Goal: Task Accomplishment & Management: Manage account settings

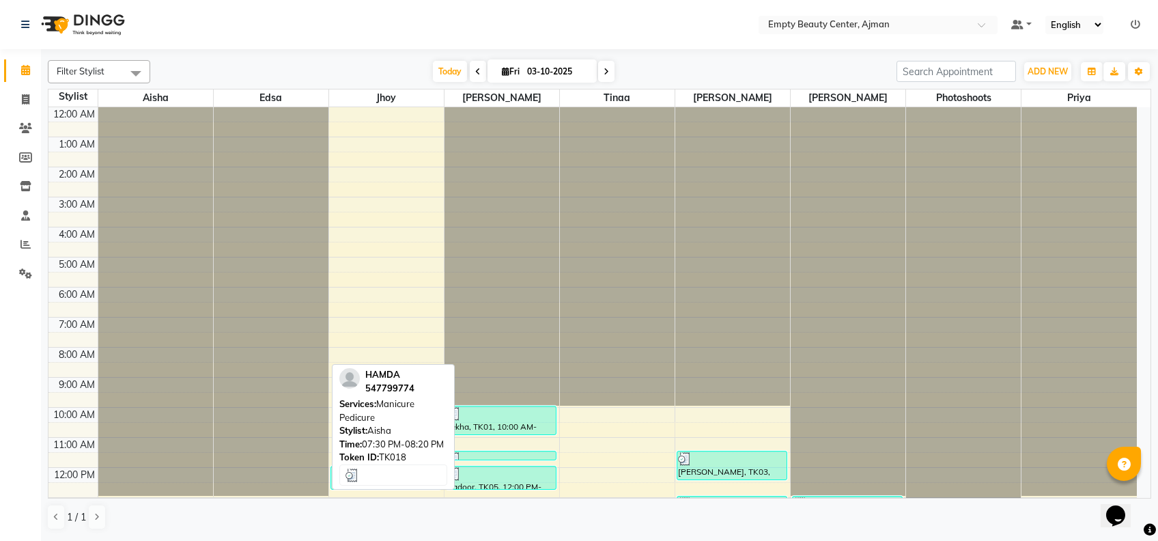
scroll to position [326, 0]
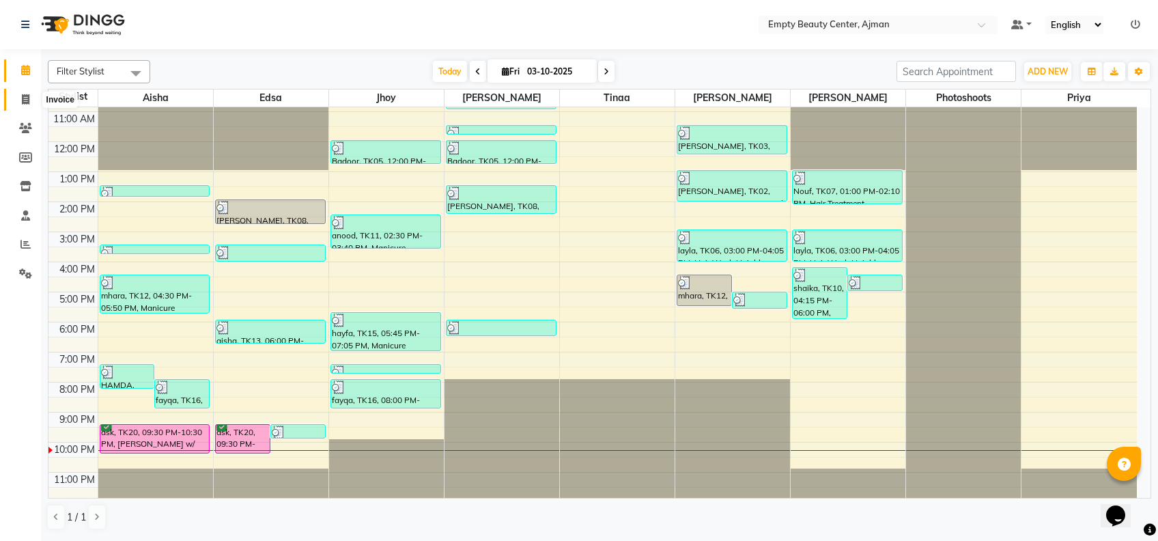
click at [25, 104] on icon at bounding box center [26, 99] width 8 height 10
select select "service"
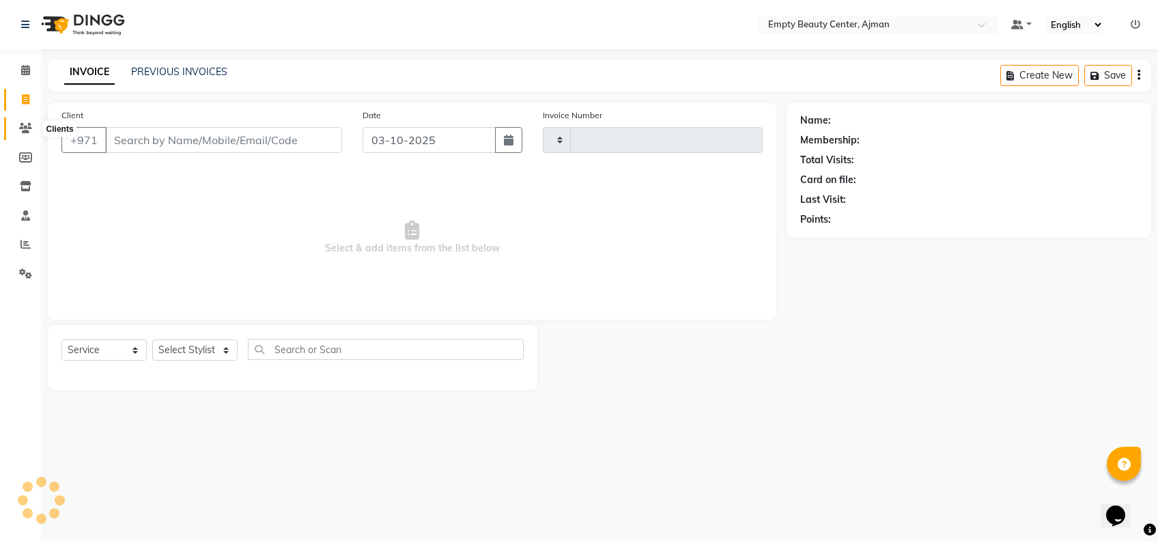
click at [29, 134] on span at bounding box center [26, 129] width 24 height 16
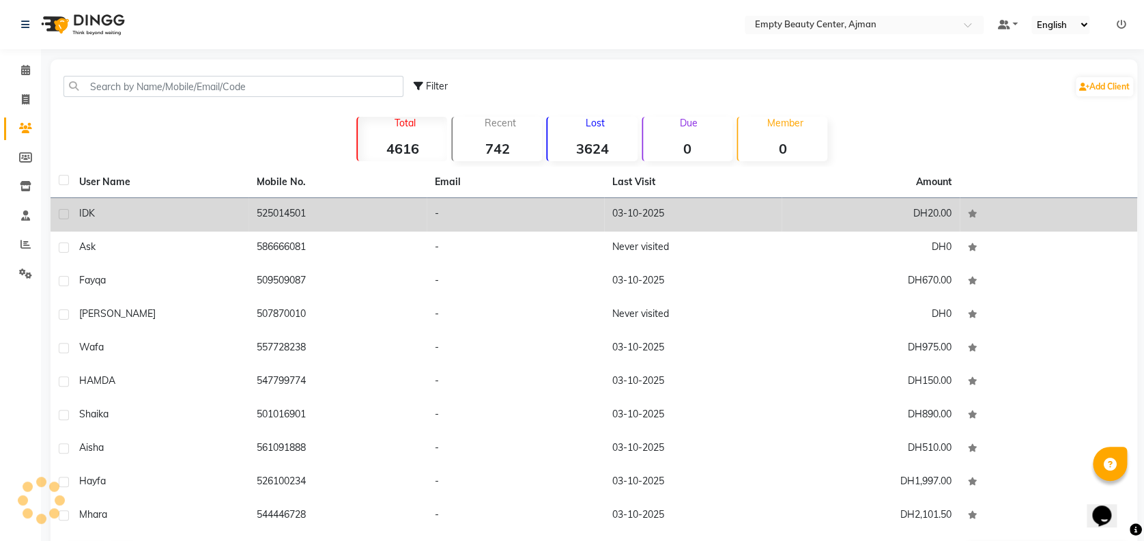
click at [290, 211] on td "525014501" at bounding box center [338, 214] width 178 height 33
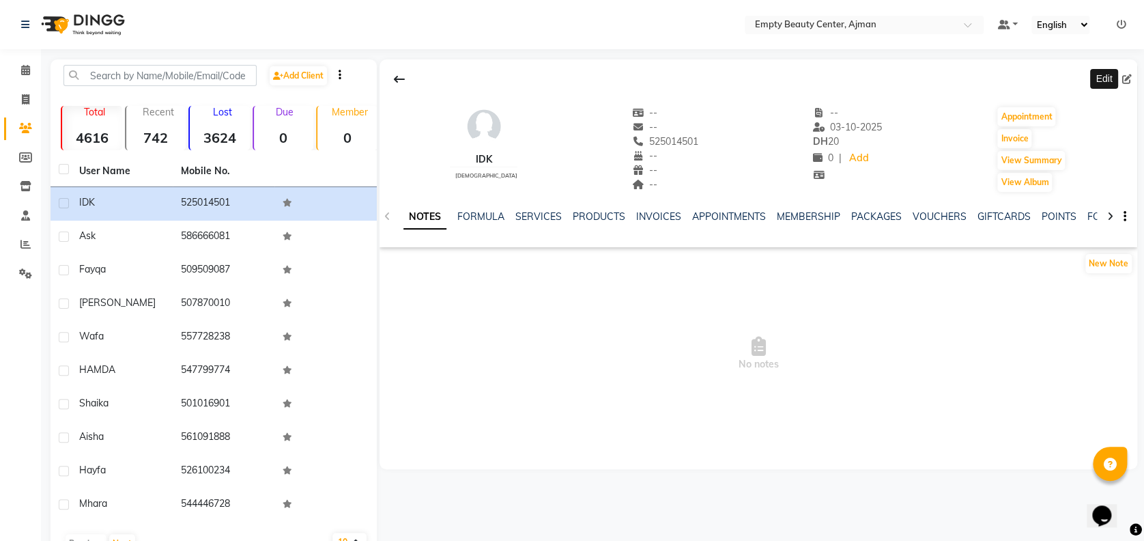
click at [1131, 76] on span at bounding box center [1130, 79] width 15 height 14
click at [1136, 79] on span at bounding box center [1130, 79] width 15 height 14
click at [1129, 73] on span at bounding box center [1130, 79] width 15 height 14
click at [1128, 78] on icon at bounding box center [1128, 79] width 10 height 10
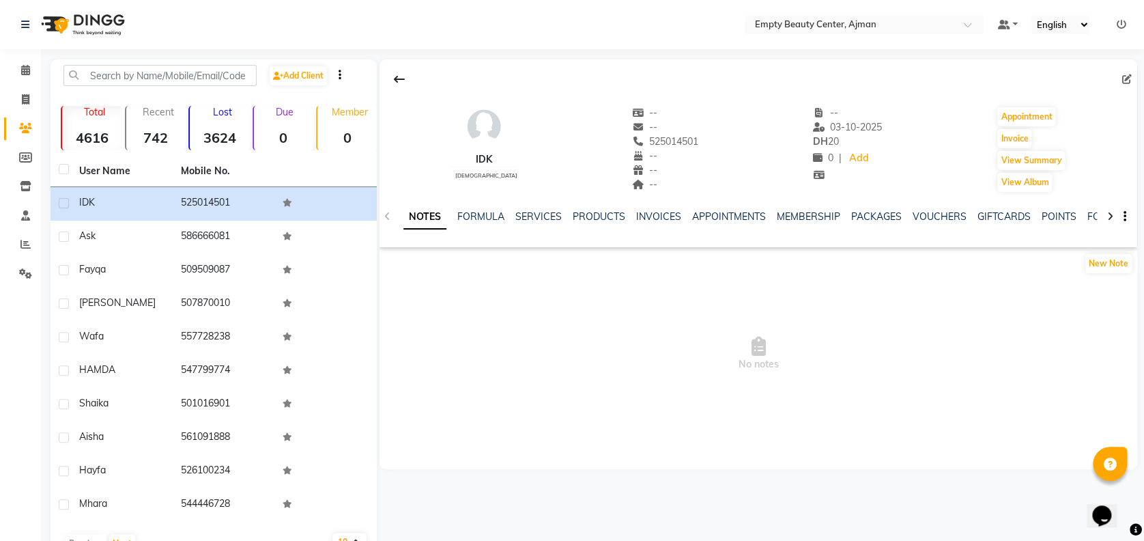
select select "[DEMOGRAPHIC_DATA]"
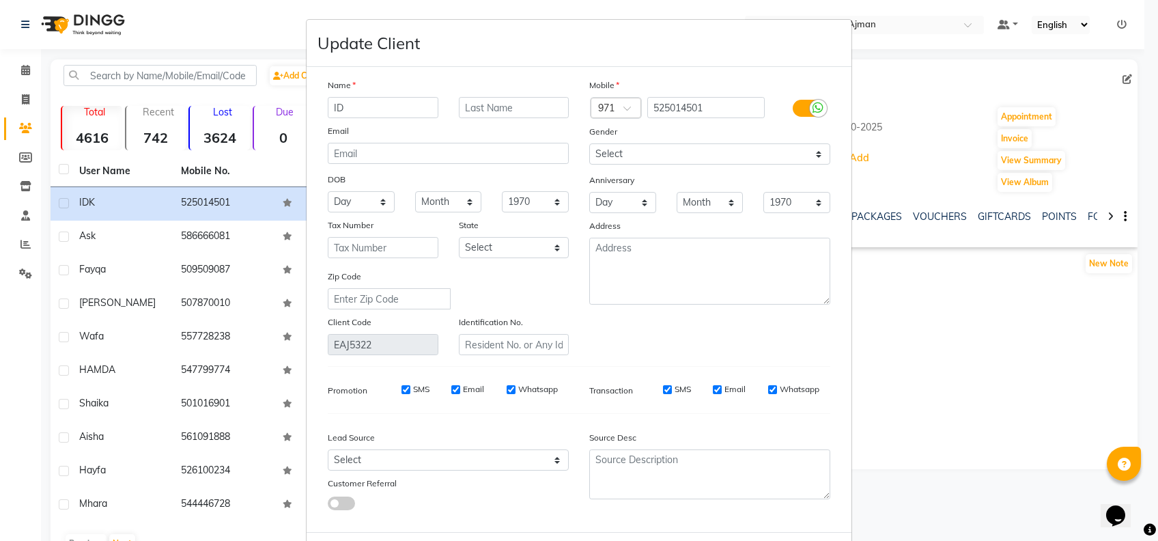
type input "I"
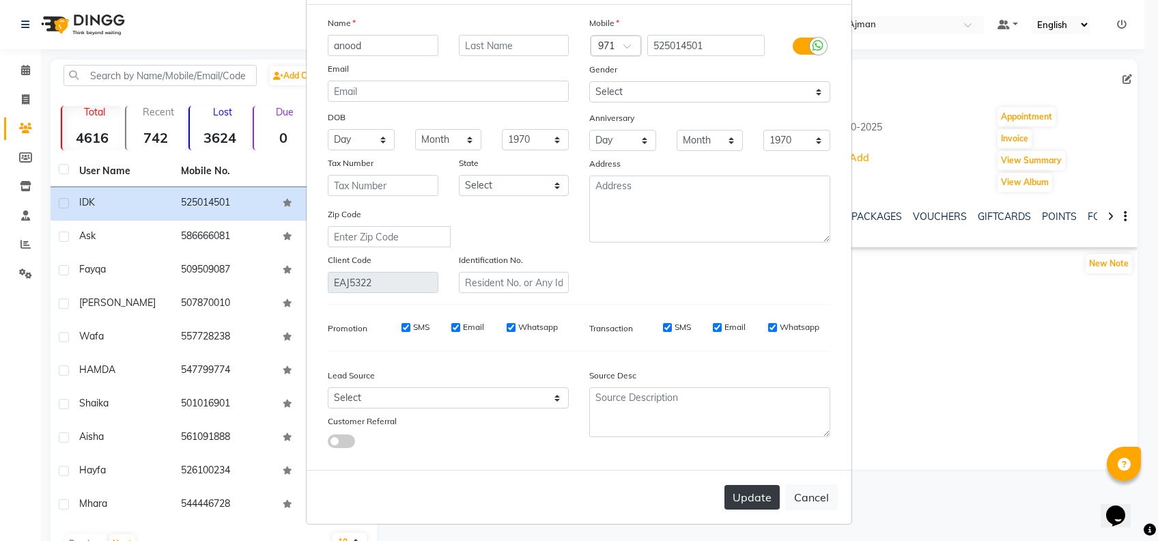
type input "anood"
click at [731, 485] on button "Update" at bounding box center [751, 497] width 55 height 25
select select
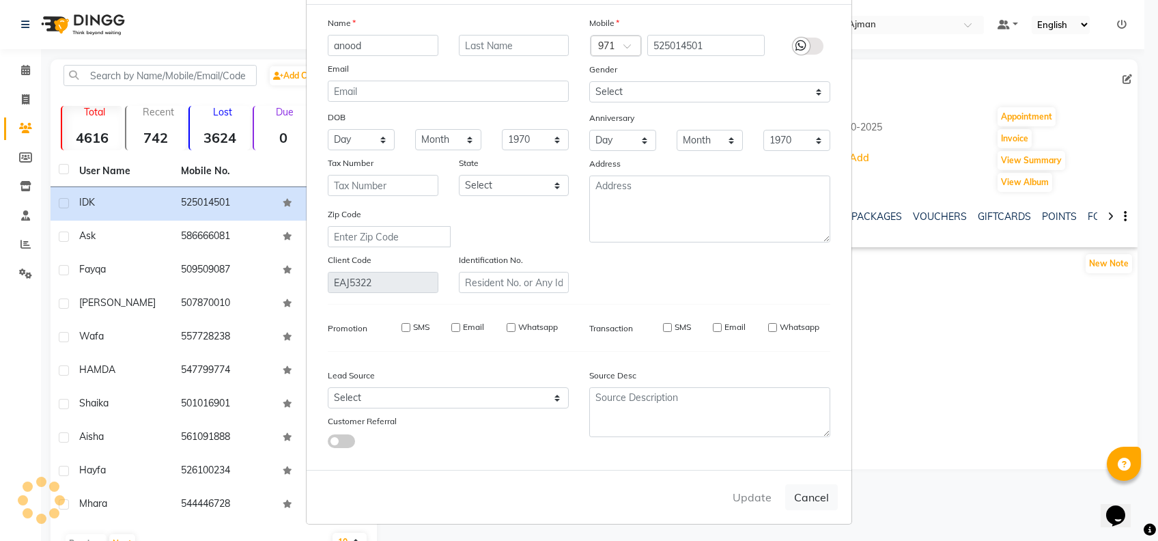
select select
checkbox input "false"
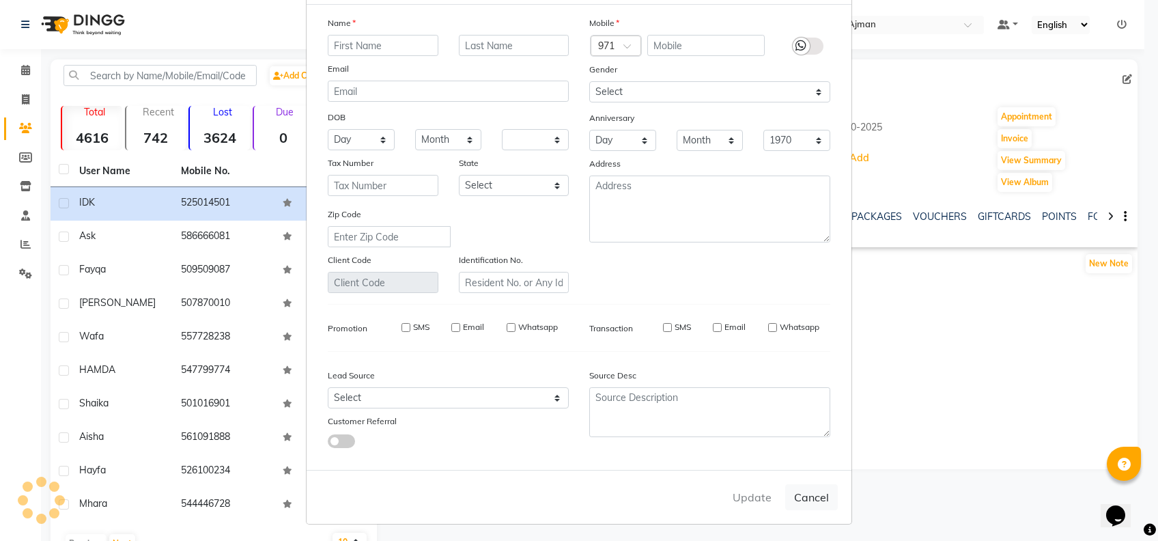
checkbox input "false"
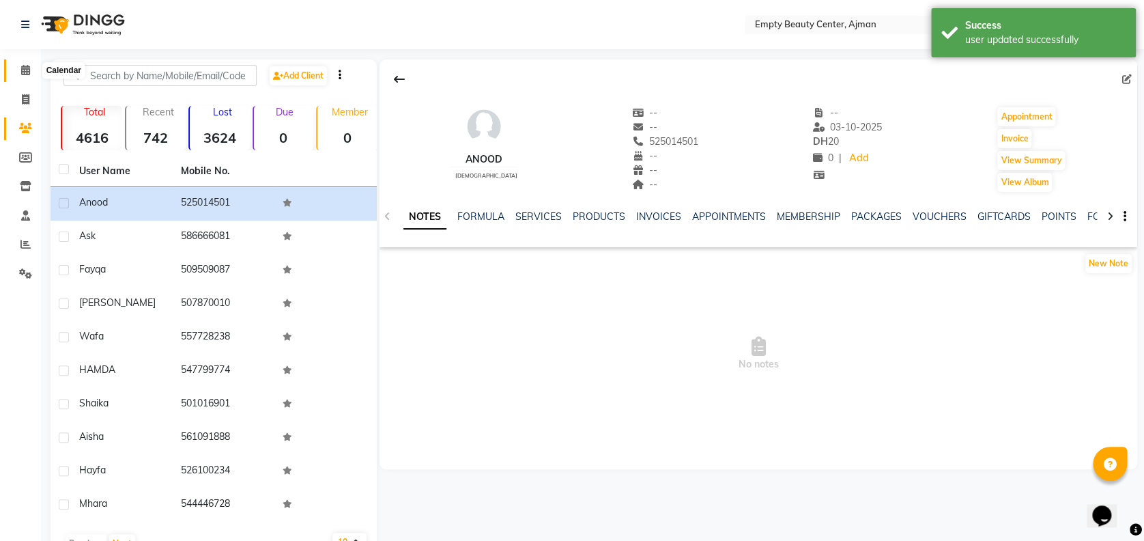
click at [30, 72] on span at bounding box center [26, 71] width 24 height 16
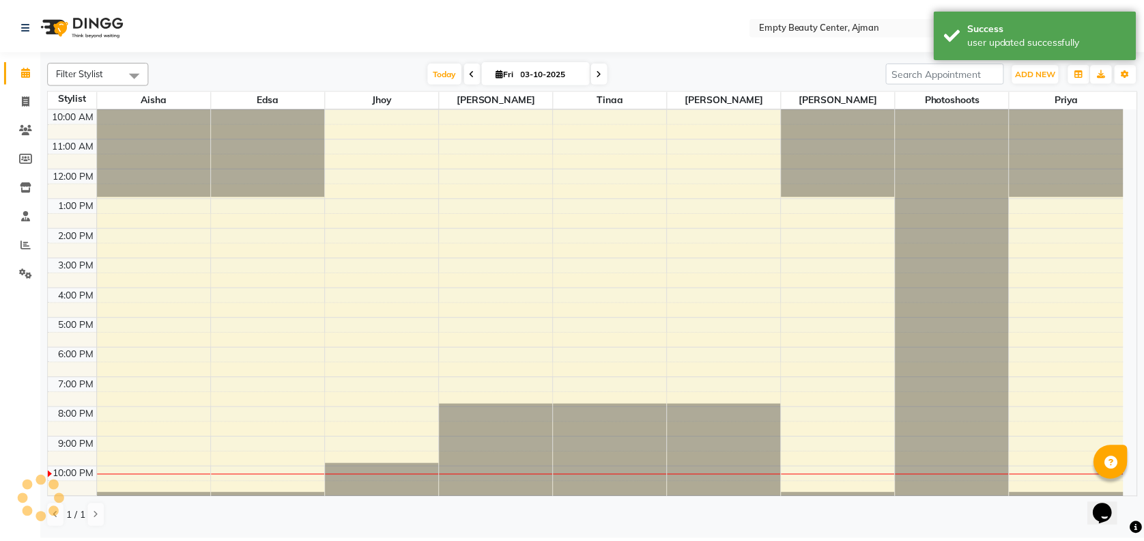
scroll to position [326, 0]
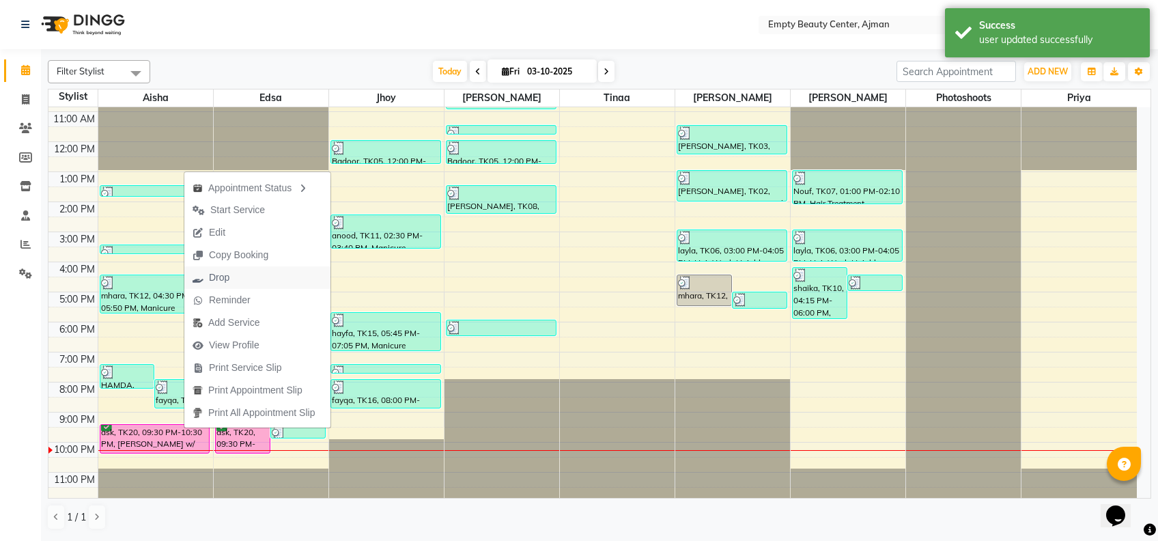
click at [266, 281] on button "Drop" at bounding box center [257, 277] width 146 height 23
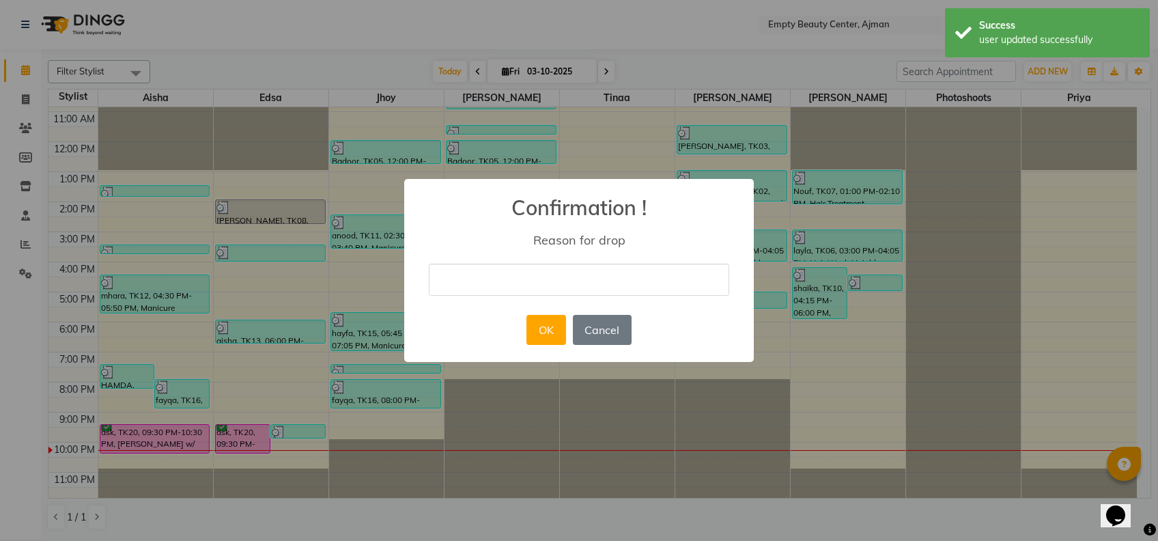
click at [521, 277] on input "text" at bounding box center [579, 280] width 300 height 32
type input "she didnt attend and response"
click at [546, 338] on button "OK" at bounding box center [545, 330] width 39 height 30
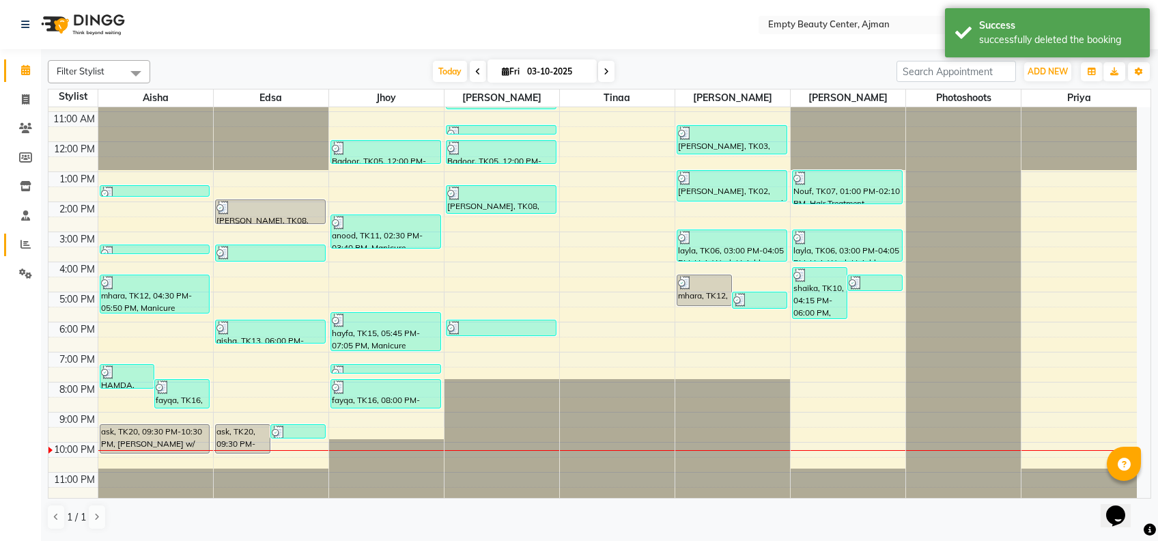
click at [20, 253] on link "Reports" at bounding box center [20, 245] width 33 height 23
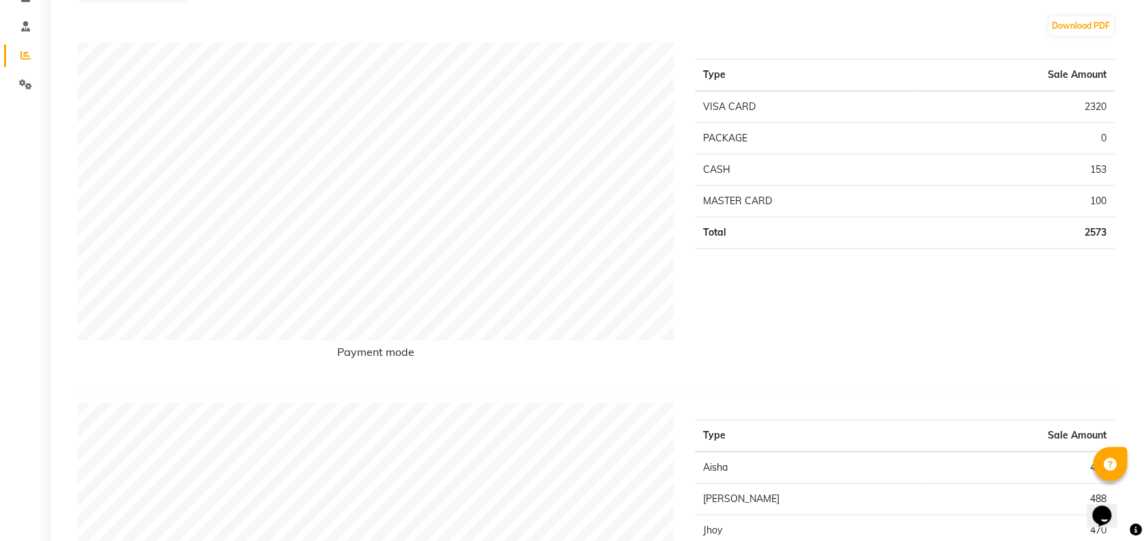
scroll to position [149, 0]
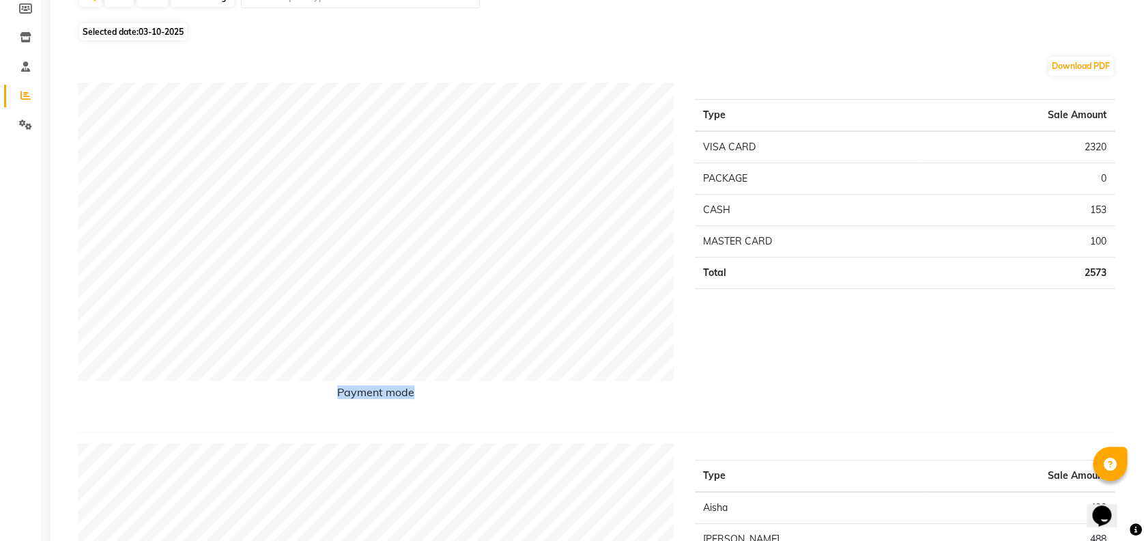
drag, startPoint x: 1036, startPoint y: 427, endPoint x: 732, endPoint y: 378, distance: 307.8
click at [732, 378] on div "Payment mode Type Sale Amount VISA CARD 2320 PACKAGE 0 CASH 153 MASTER CARD 100…" at bounding box center [596, 258] width 1037 height 350
click at [498, 75] on div "Download PDF" at bounding box center [596, 66] width 1037 height 22
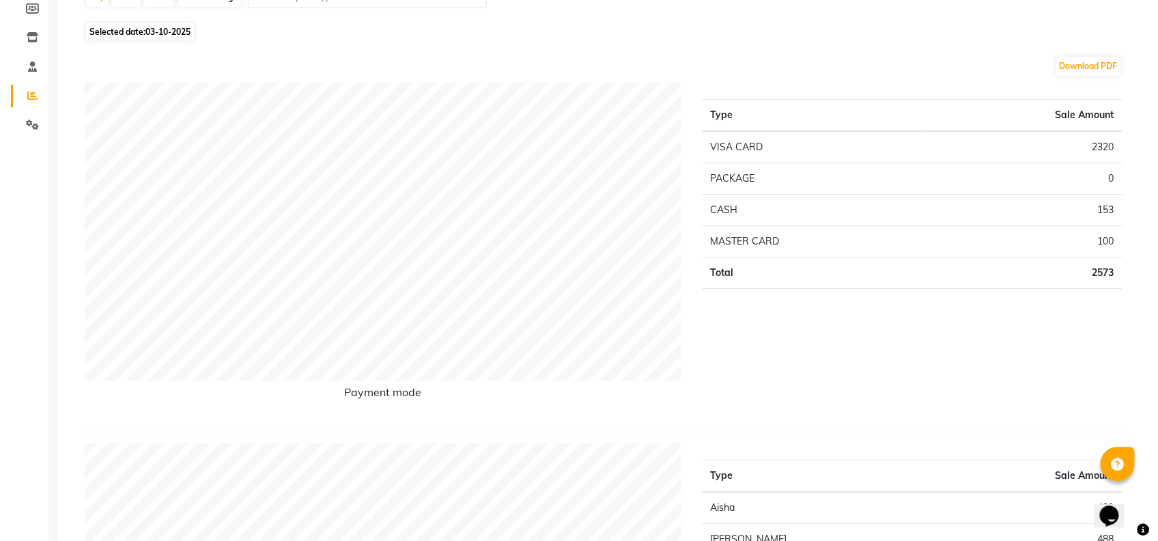
scroll to position [0, 0]
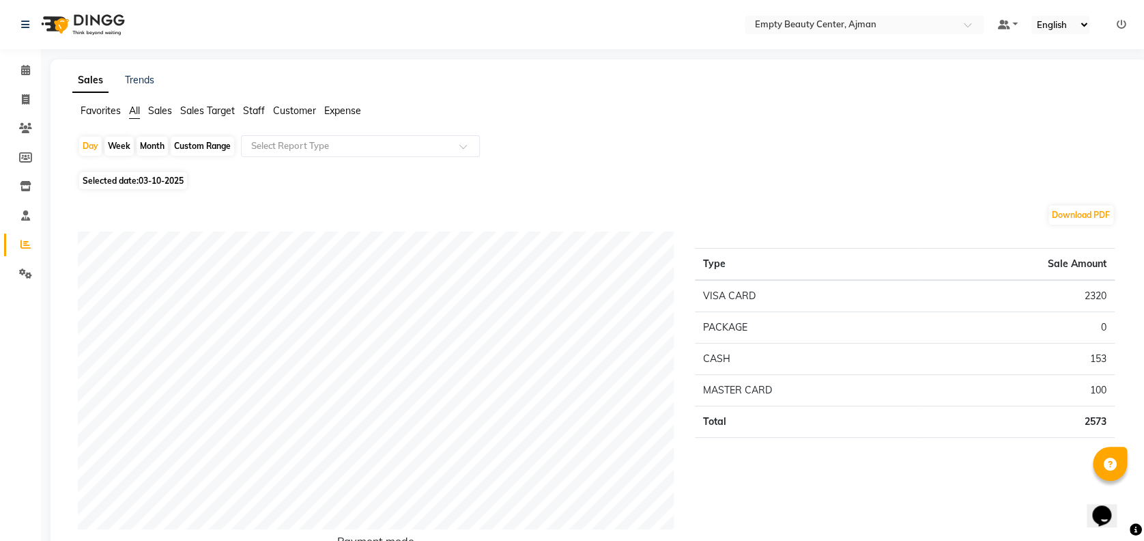
click at [341, 111] on span "Expense" at bounding box center [342, 110] width 37 height 12
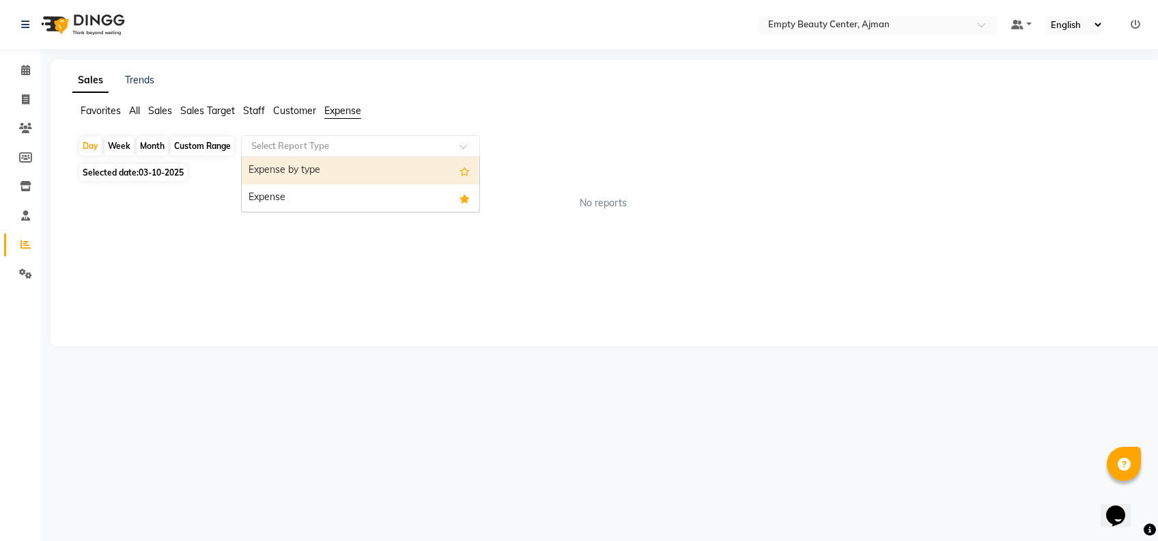
click at [367, 147] on input "text" at bounding box center [347, 146] width 197 height 14
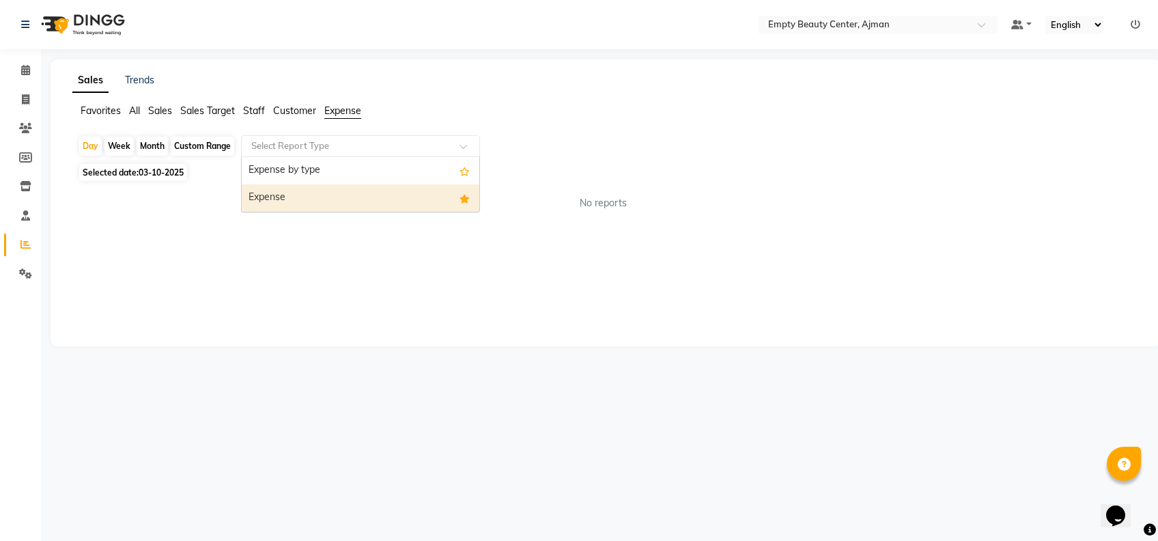
click at [365, 210] on div "Expense" at bounding box center [361, 197] width 238 height 27
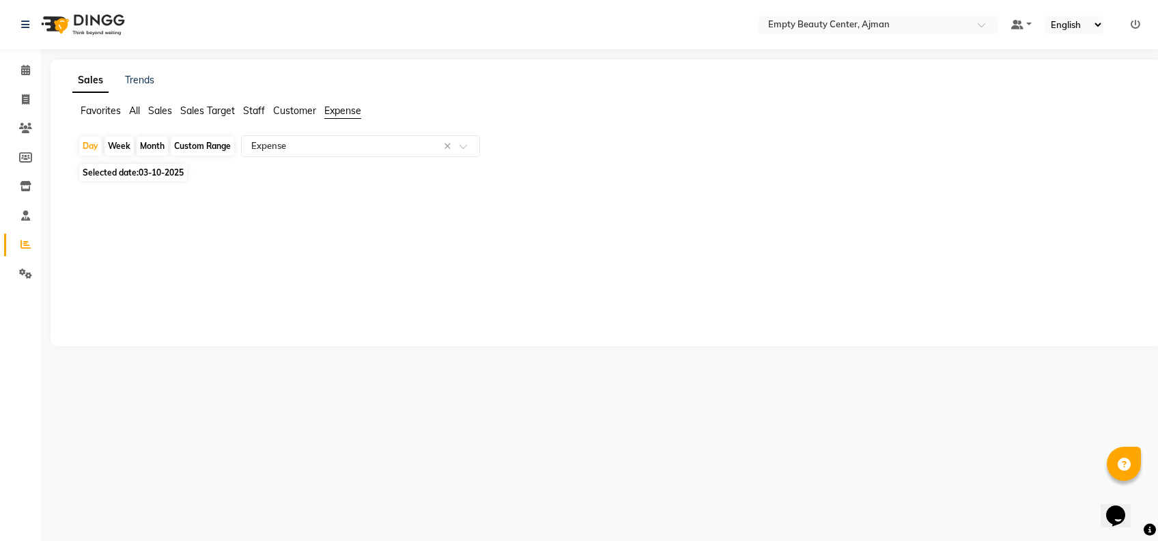
click at [38, 78] on li "Calendar" at bounding box center [20, 70] width 41 height 29
click at [33, 76] on span at bounding box center [26, 71] width 24 height 16
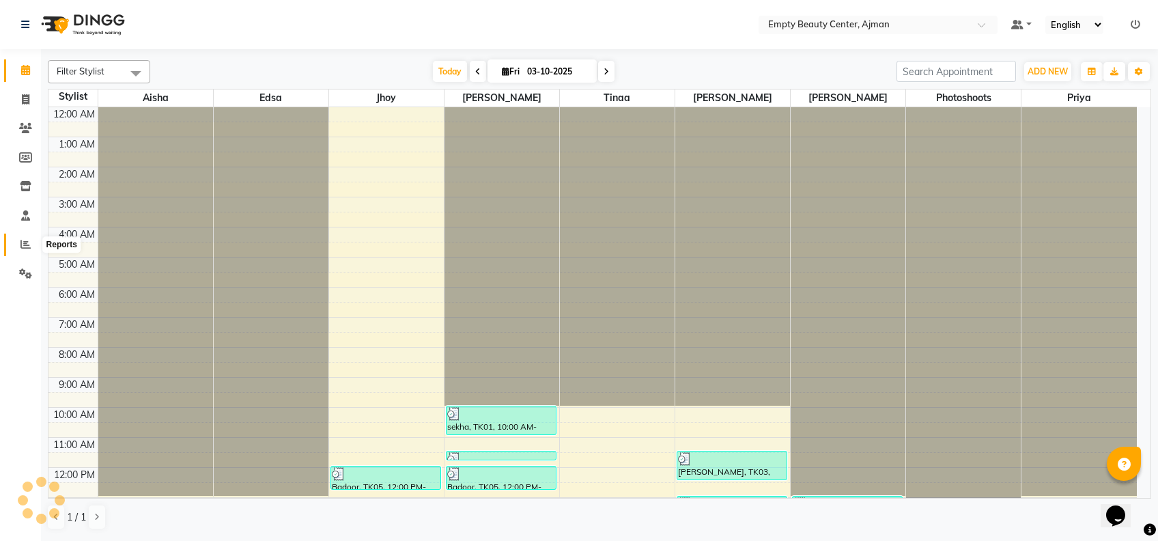
scroll to position [300, 0]
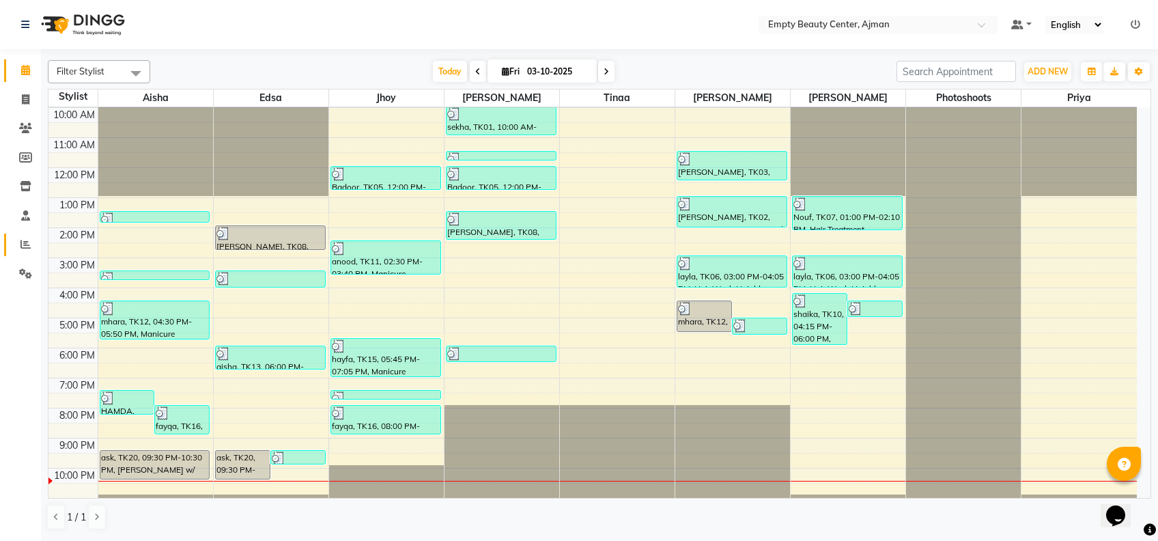
click at [12, 253] on link "Reports" at bounding box center [20, 245] width 33 height 23
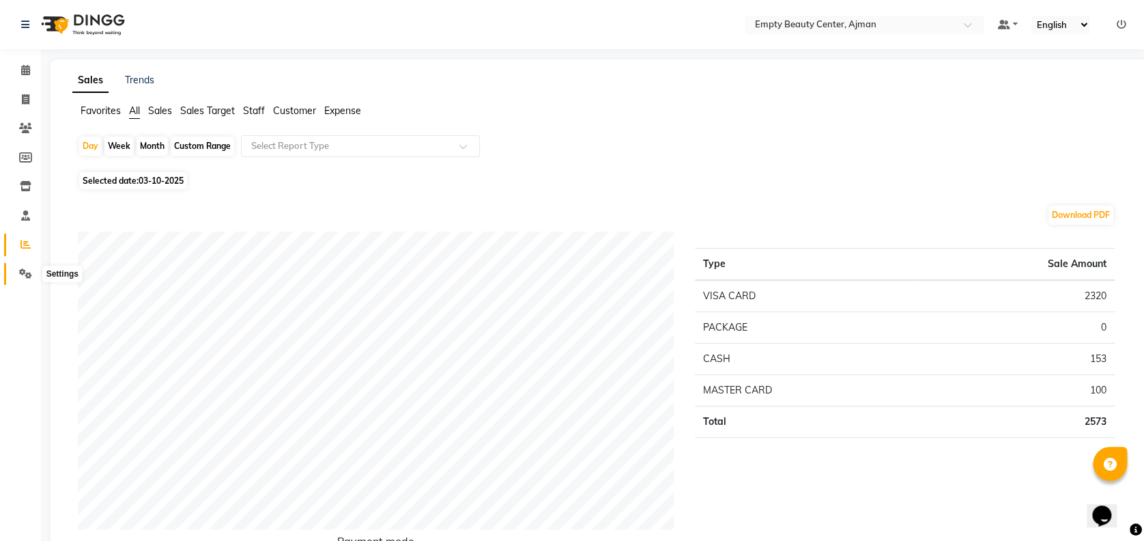
click at [34, 279] on span at bounding box center [26, 274] width 24 height 16
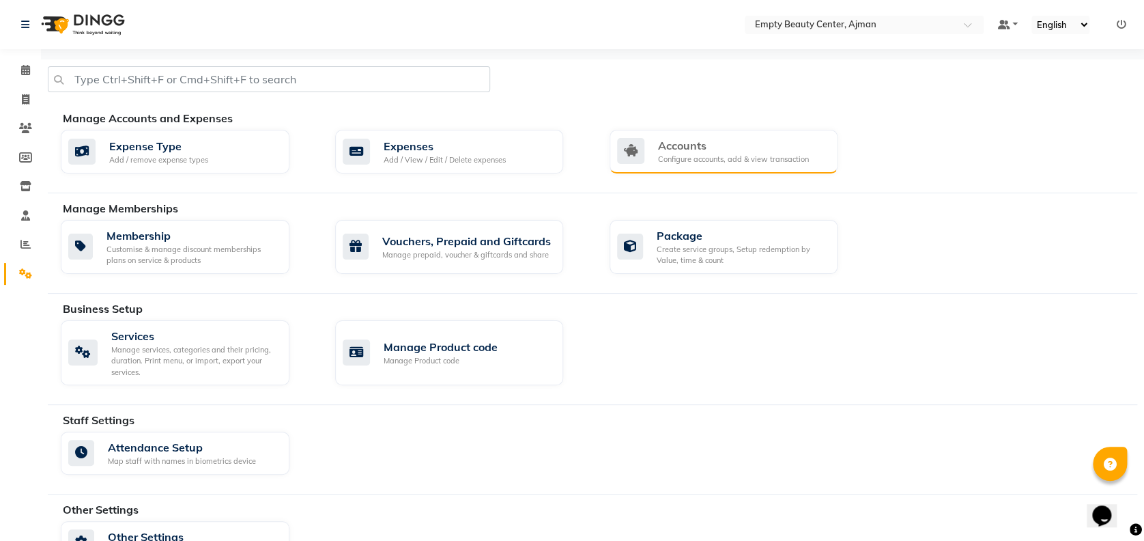
click at [639, 150] on icon at bounding box center [630, 151] width 27 height 26
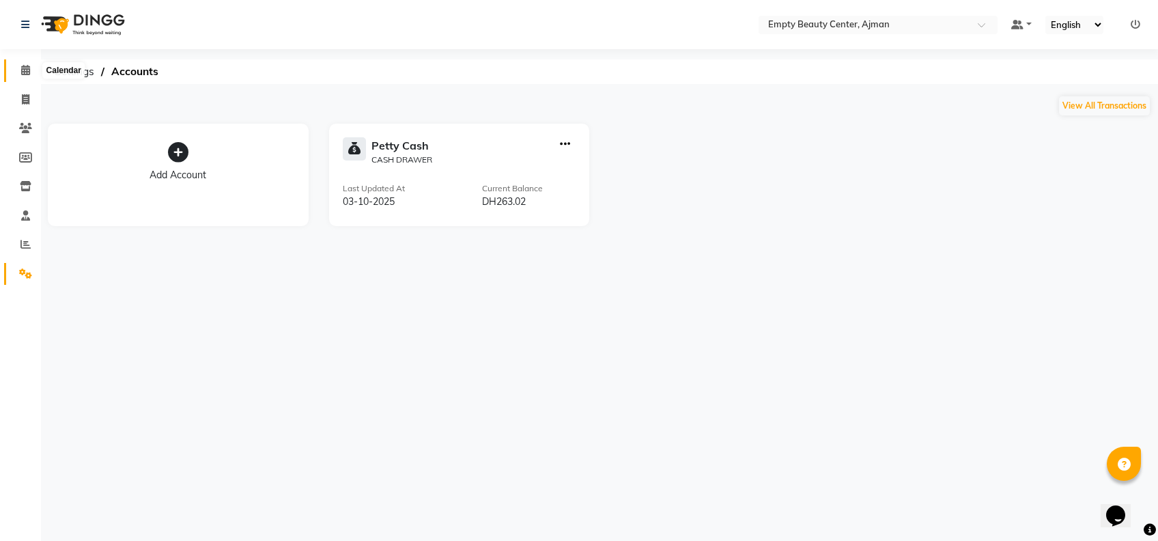
click at [27, 72] on icon at bounding box center [25, 70] width 9 height 10
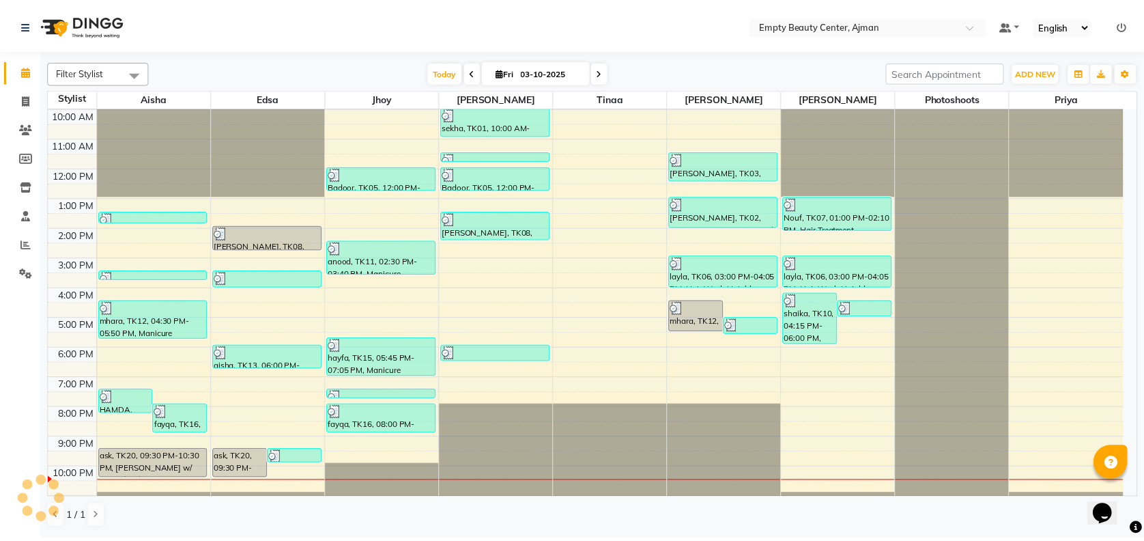
scroll to position [326, 0]
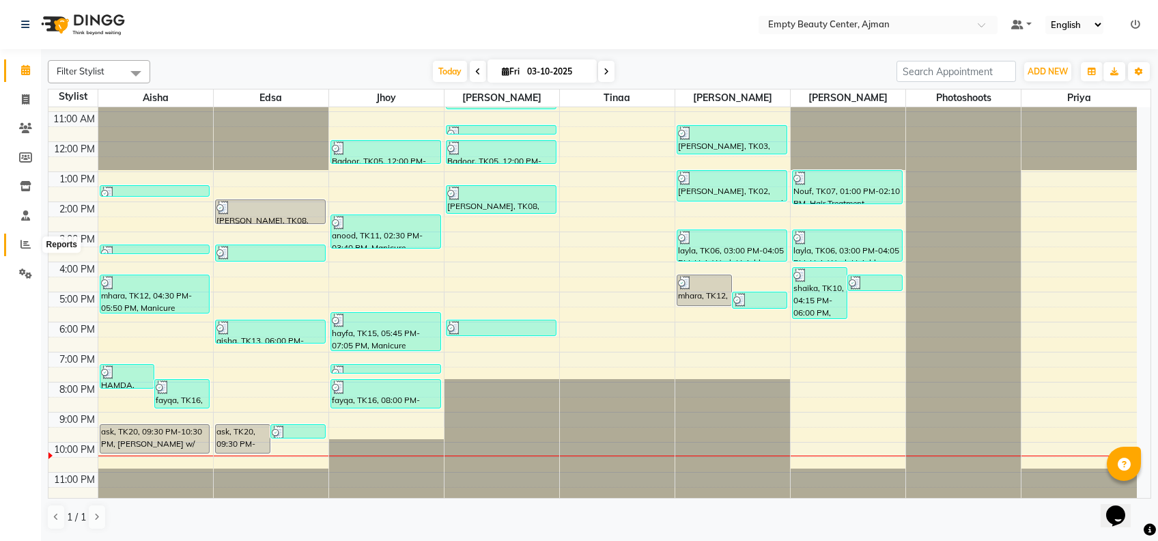
click at [35, 251] on span at bounding box center [26, 245] width 24 height 16
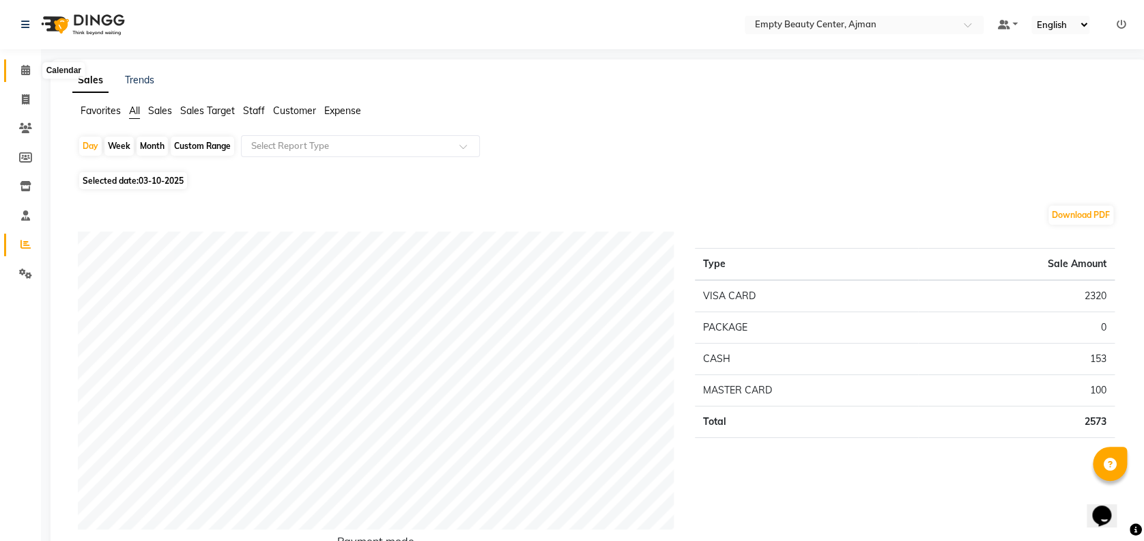
click at [26, 71] on icon at bounding box center [25, 70] width 9 height 10
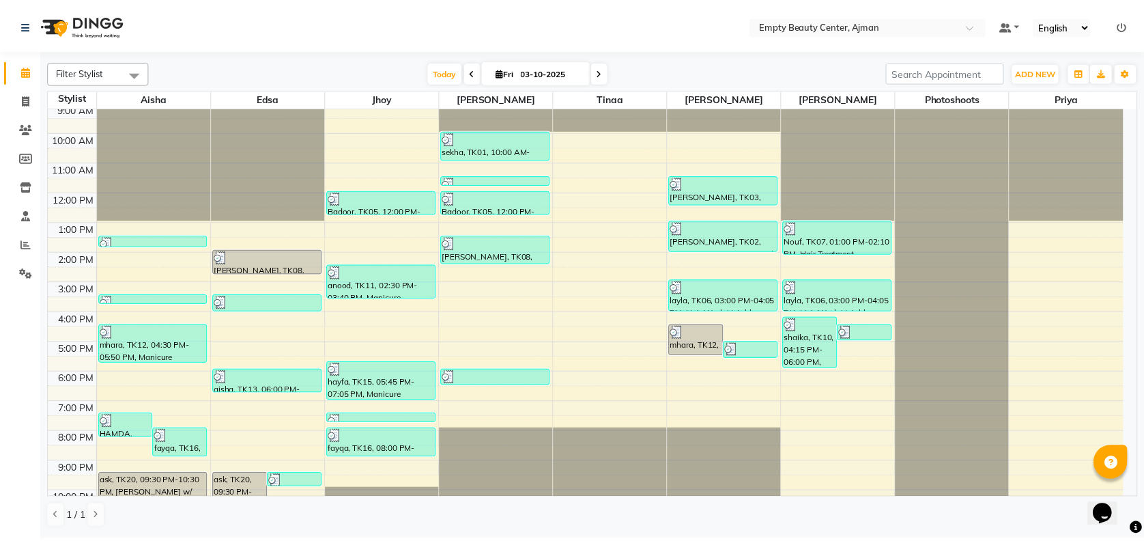
scroll to position [277, 0]
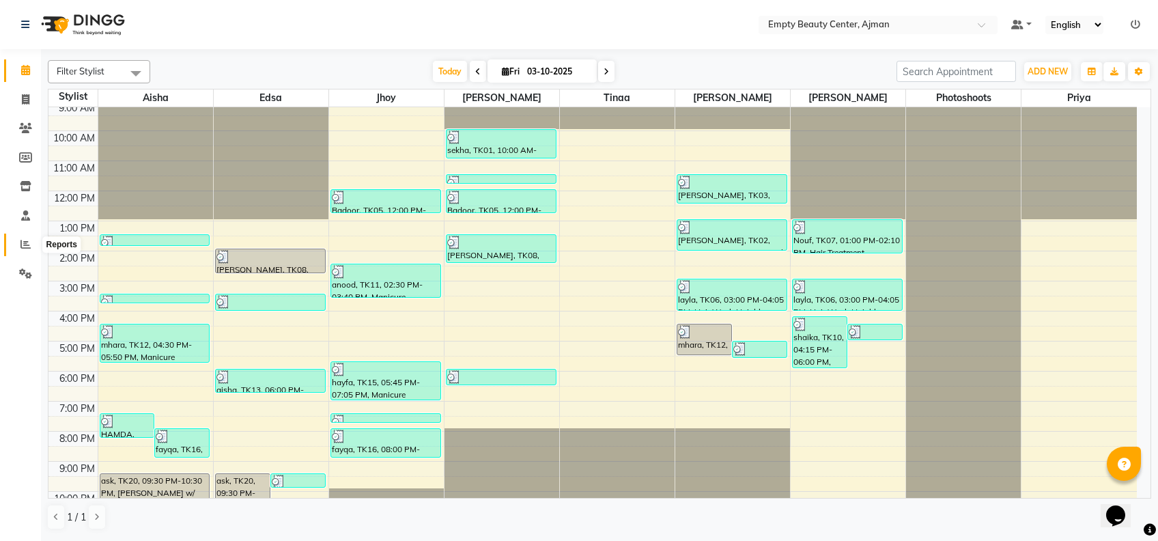
click at [34, 244] on span at bounding box center [26, 245] width 24 height 16
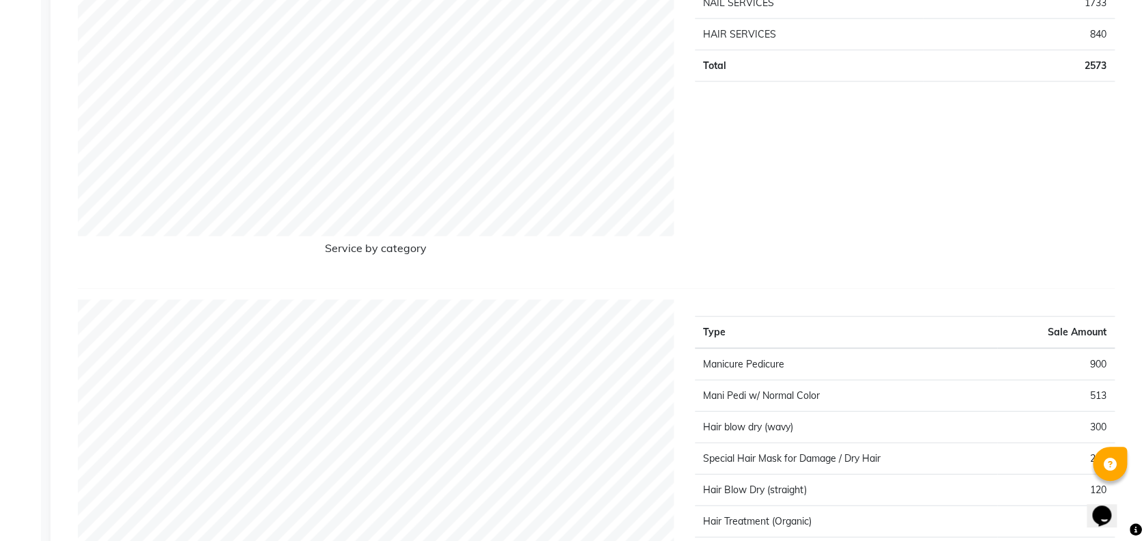
scroll to position [1672, 0]
